Goal: Ask a question

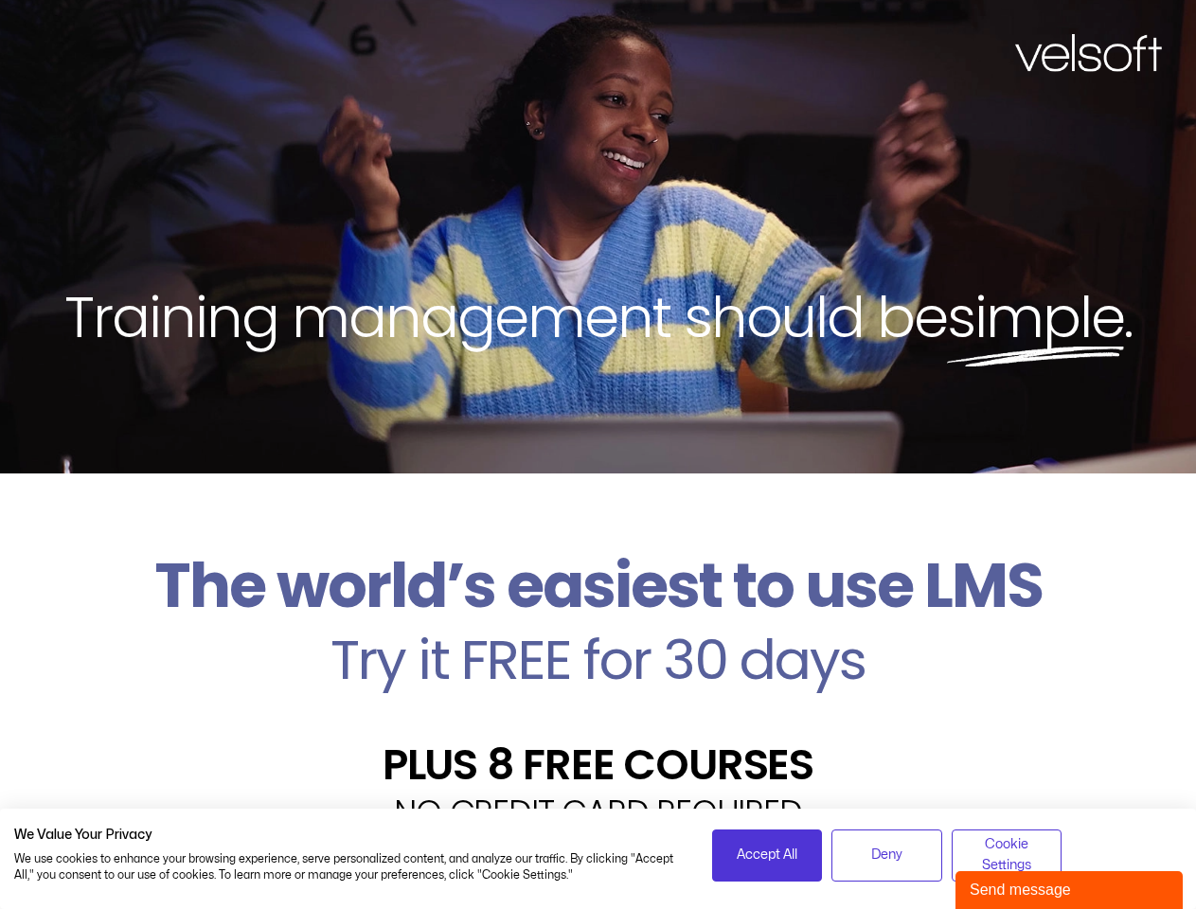
click at [598, 455] on div "Training management should be simple ." at bounding box center [598, 237] width 1196 height 474
click at [767, 855] on span "Accept All" at bounding box center [767, 855] width 61 height 21
click at [886, 855] on div "Velsoft’s Znanja LMS is built for small and medium-sized businesses that want t…" at bounding box center [598, 907] width 1168 height 138
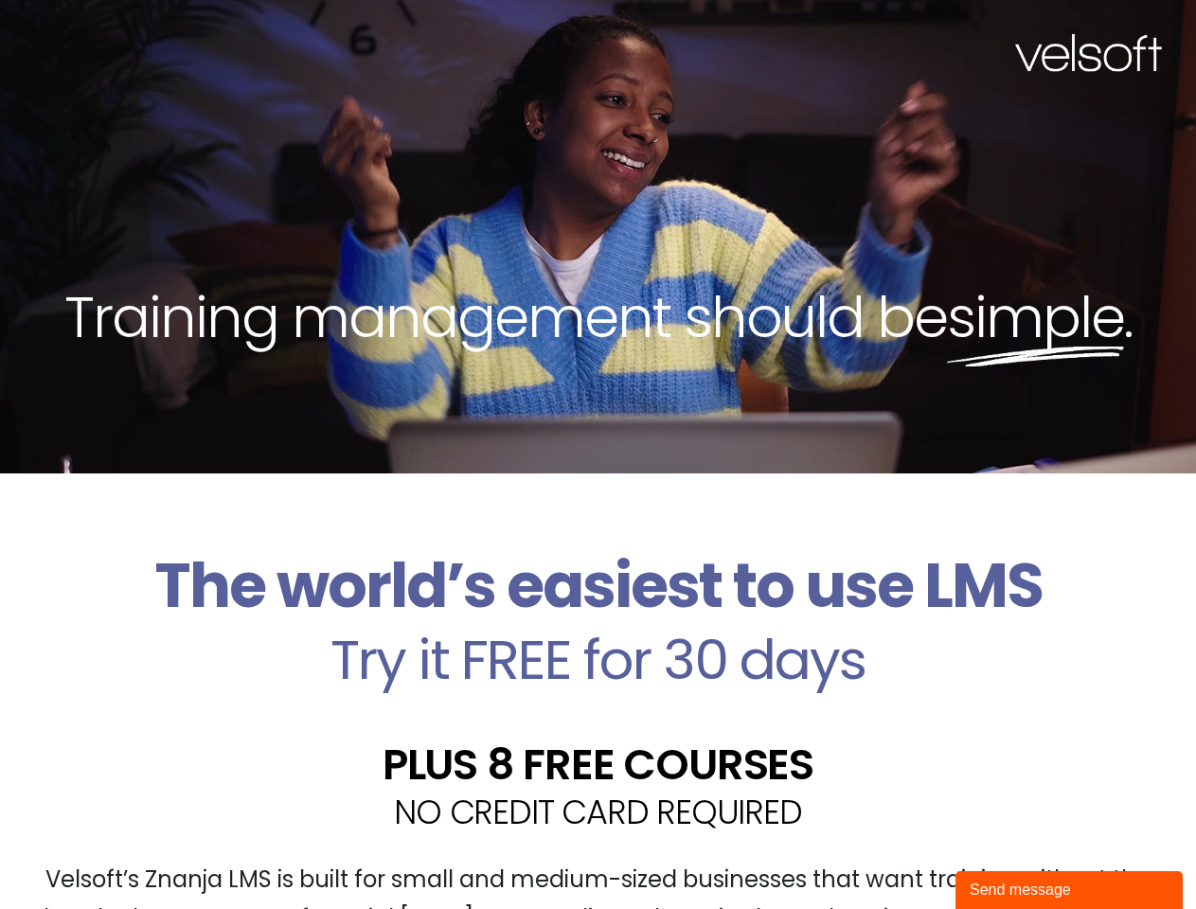
click at [1007, 855] on div "Velsoft’s Znanja LMS is built for small and medium-sized businesses that want t…" at bounding box center [598, 907] width 1168 height 138
click at [1069, 890] on div "Send message" at bounding box center [1069, 890] width 199 height 23
